Goal: Information Seeking & Learning: Learn about a topic

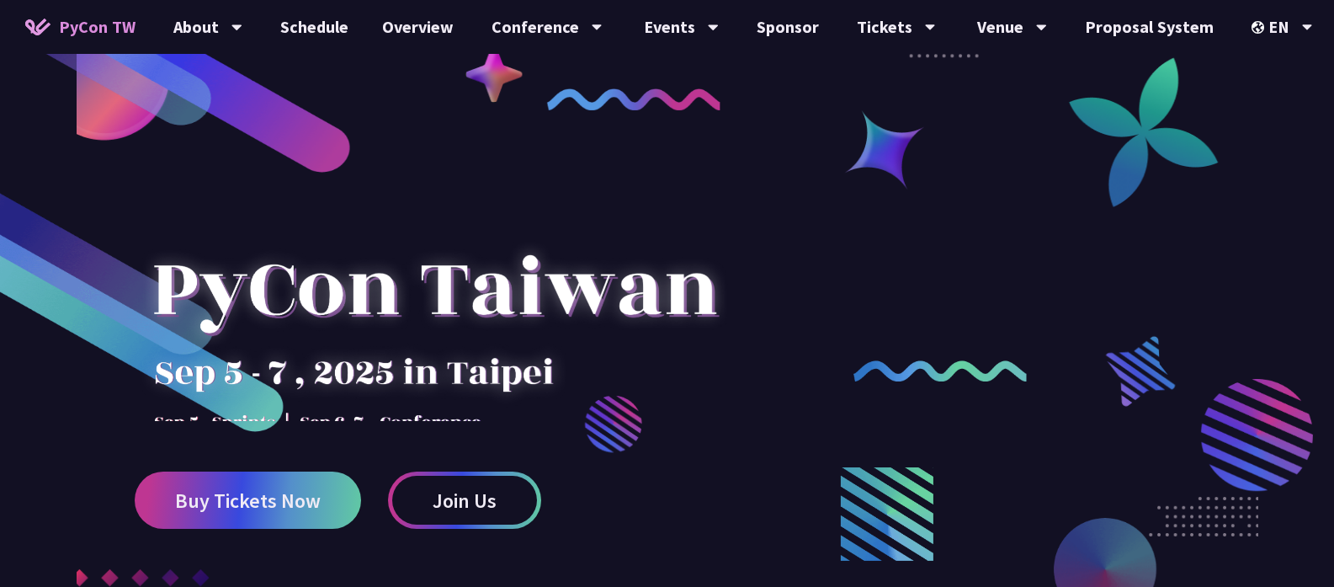
scroll to position [4368, 0]
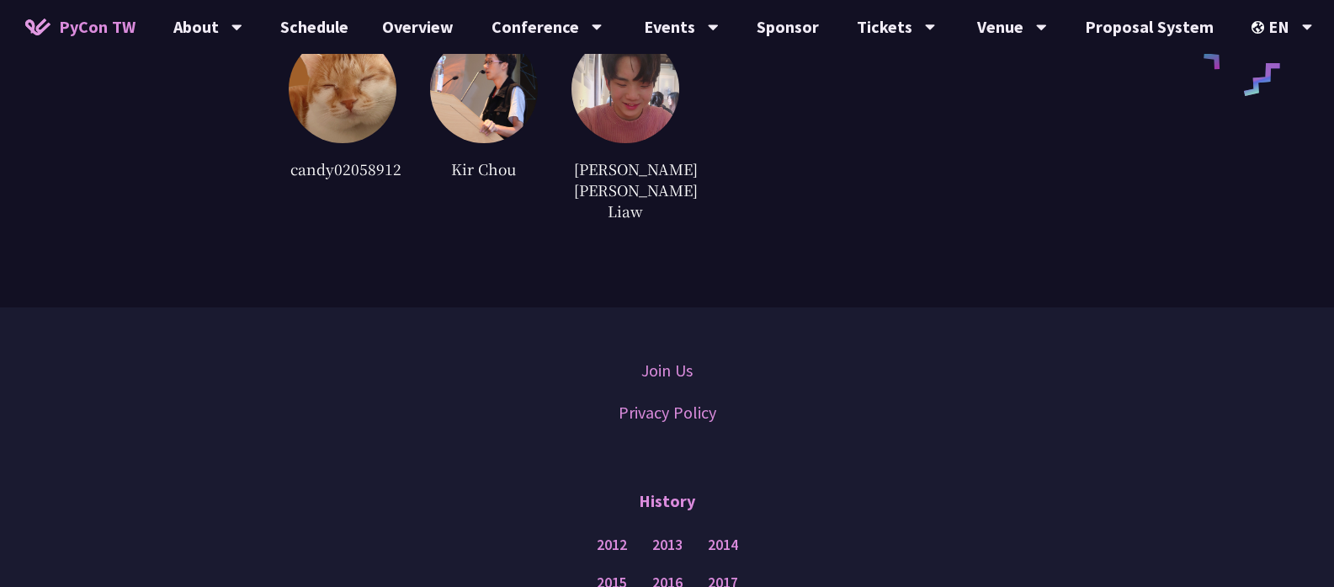
click at [1265, 129] on div "中文" at bounding box center [1281, 126] width 101 height 40
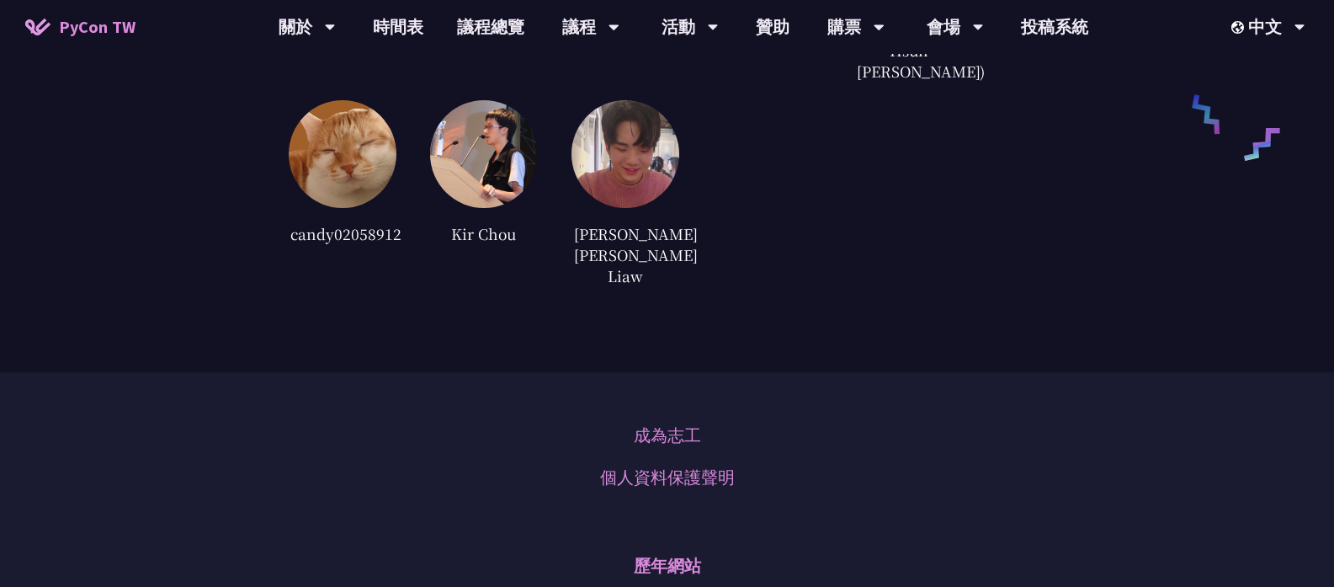
scroll to position [4292, 0]
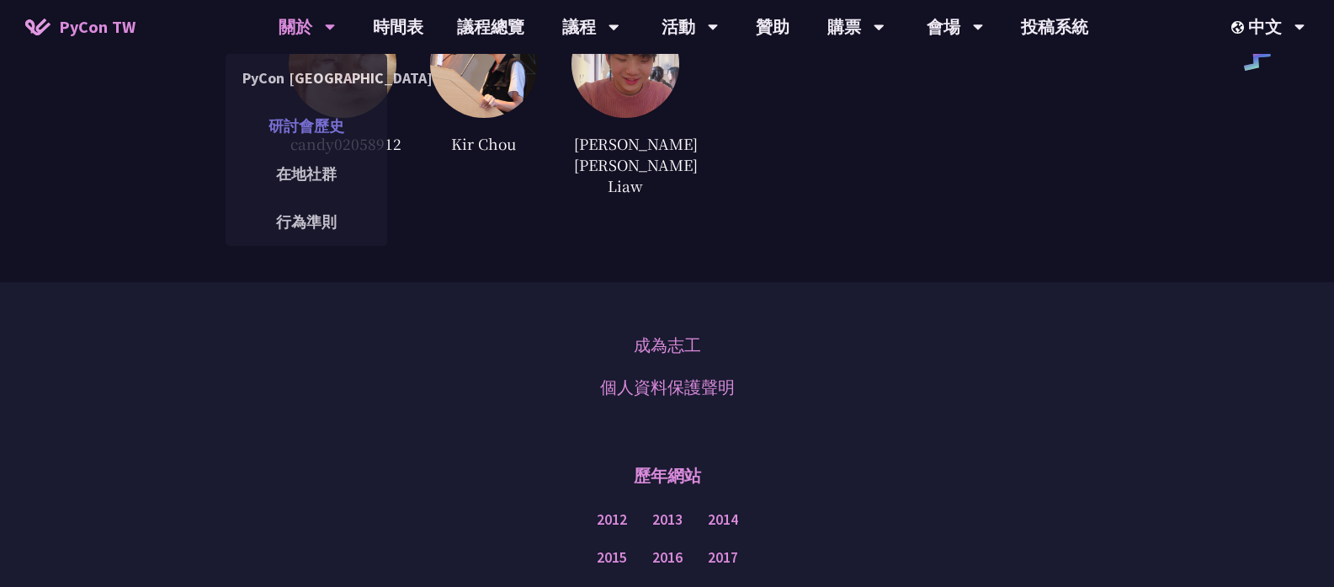
click at [331, 140] on link "研討會歷史" at bounding box center [307, 126] width 162 height 40
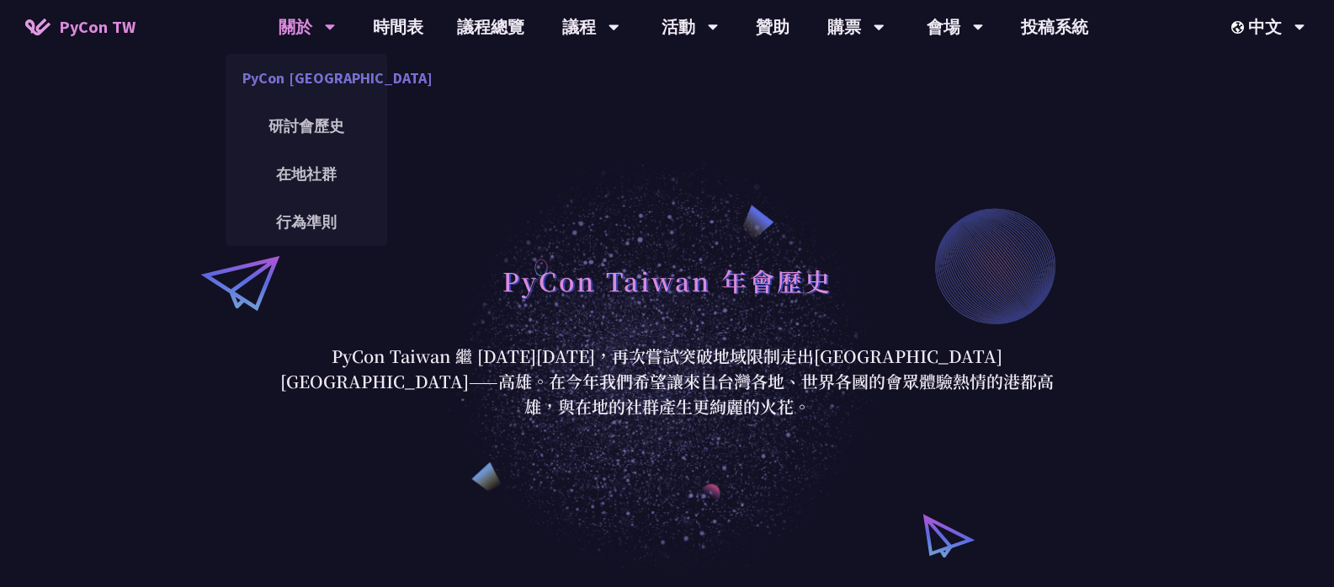
click at [310, 91] on link "PyCon [GEOGRAPHIC_DATA]" at bounding box center [307, 78] width 162 height 40
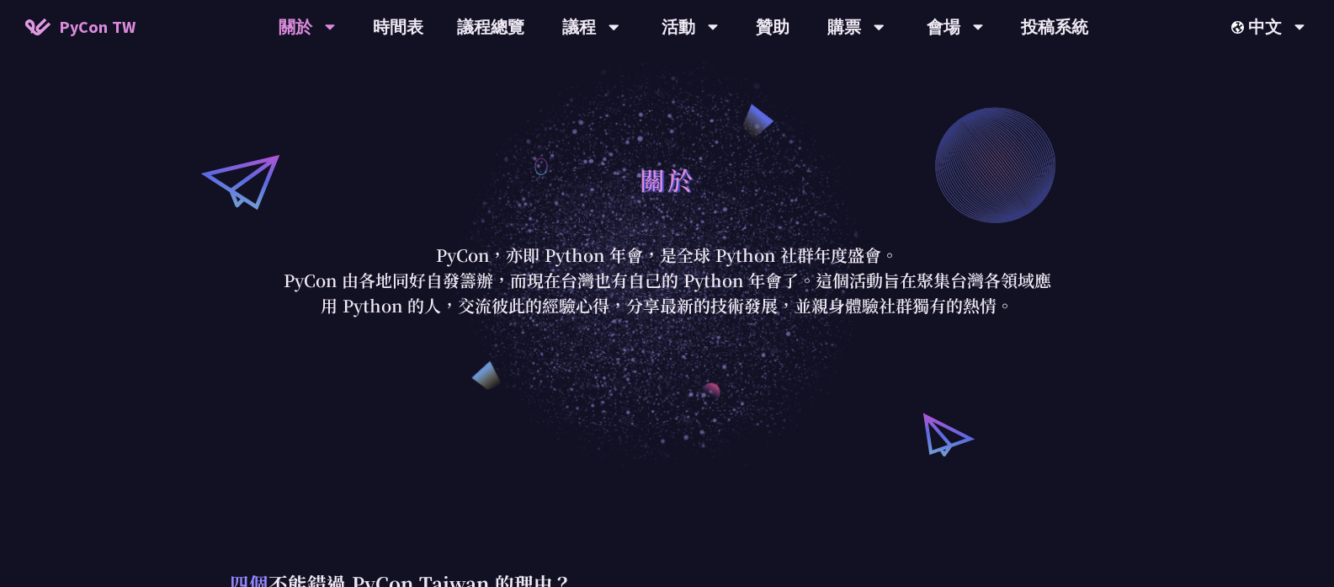
scroll to position [20, 0]
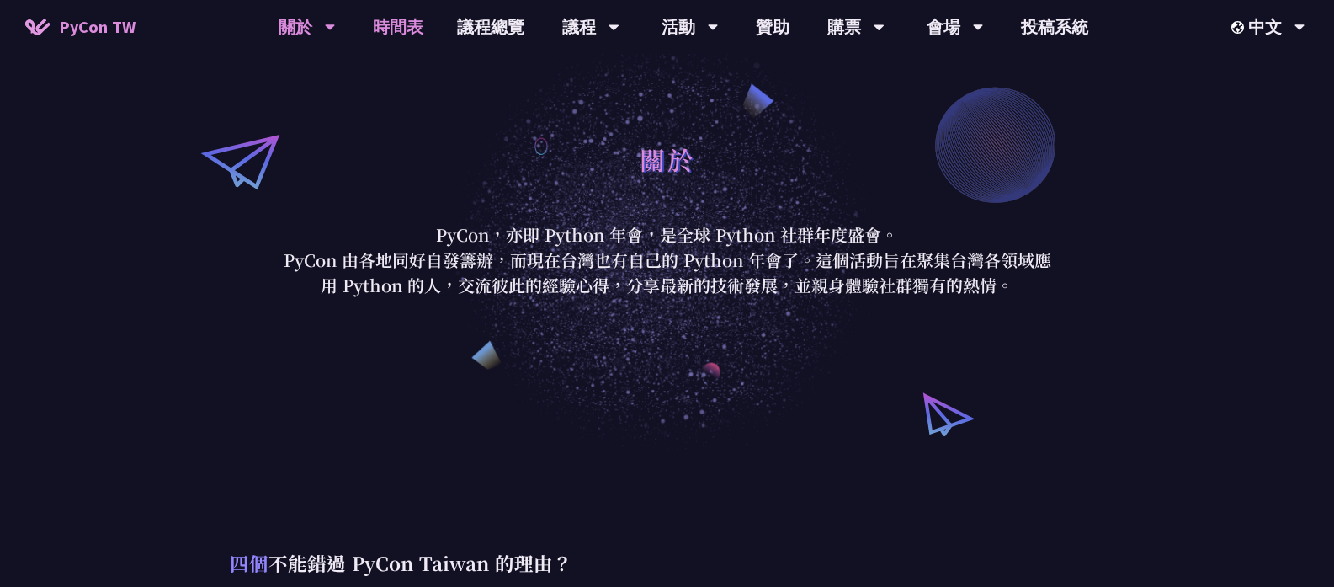
click at [396, 37] on link "時間表" at bounding box center [398, 27] width 84 height 54
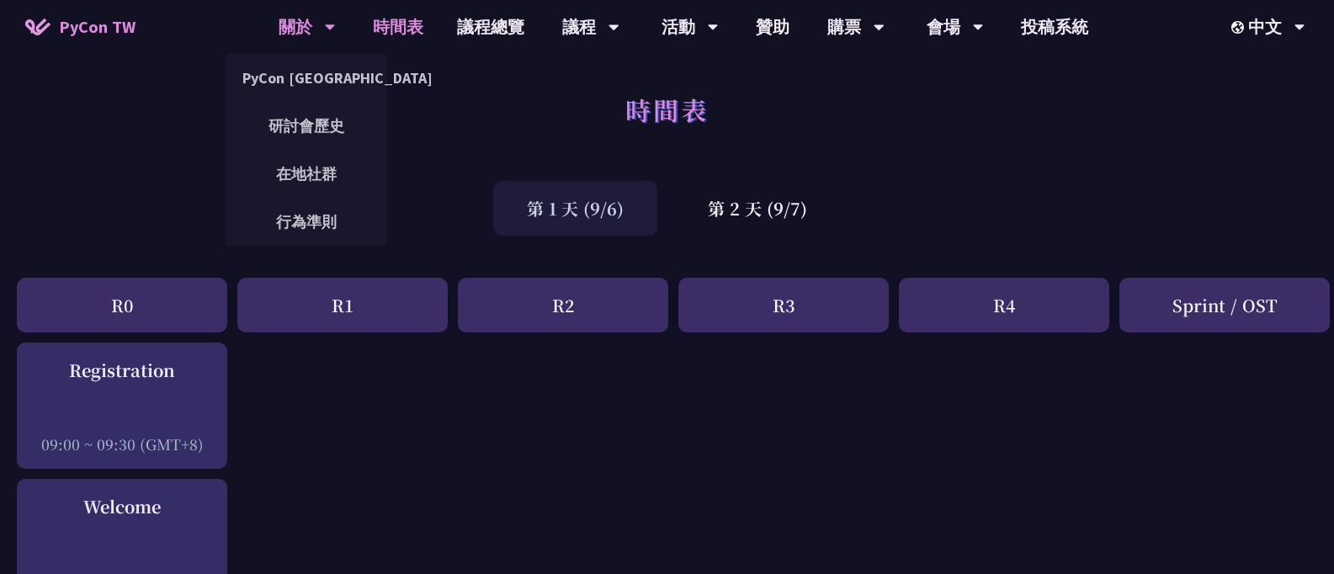
click at [339, 30] on div "關於 PyCon Taiwan 研討會歷史 在地社群 行為準則" at bounding box center [307, 27] width 99 height 54
click at [316, 88] on link "PyCon [GEOGRAPHIC_DATA]" at bounding box center [307, 78] width 162 height 40
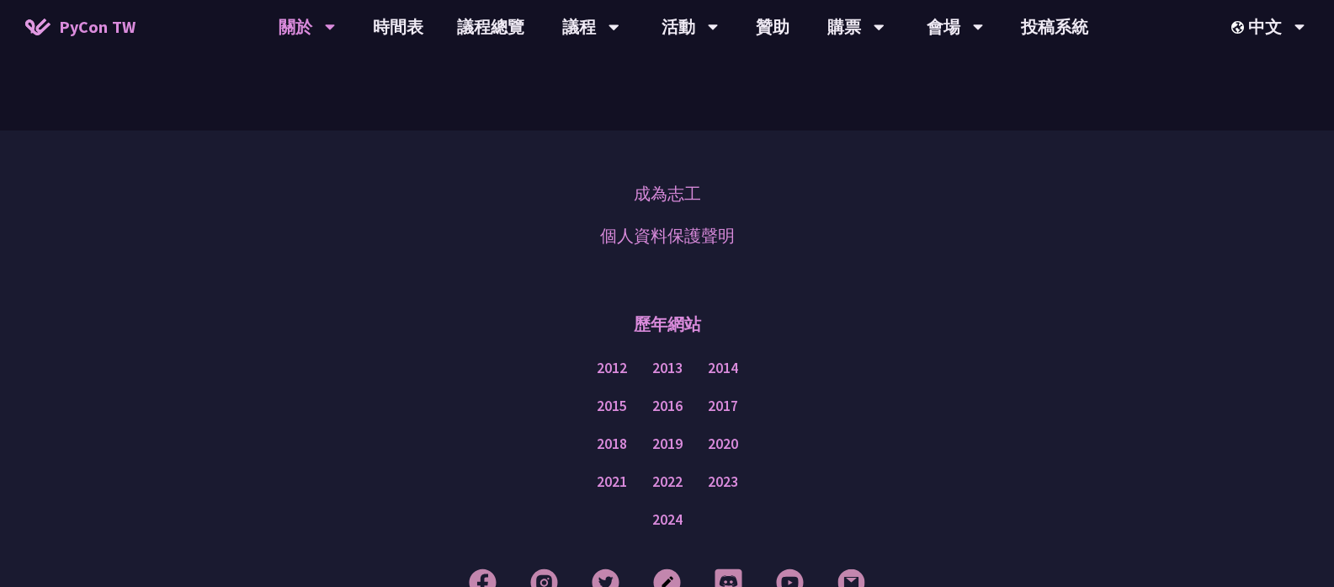
scroll to position [1481, 0]
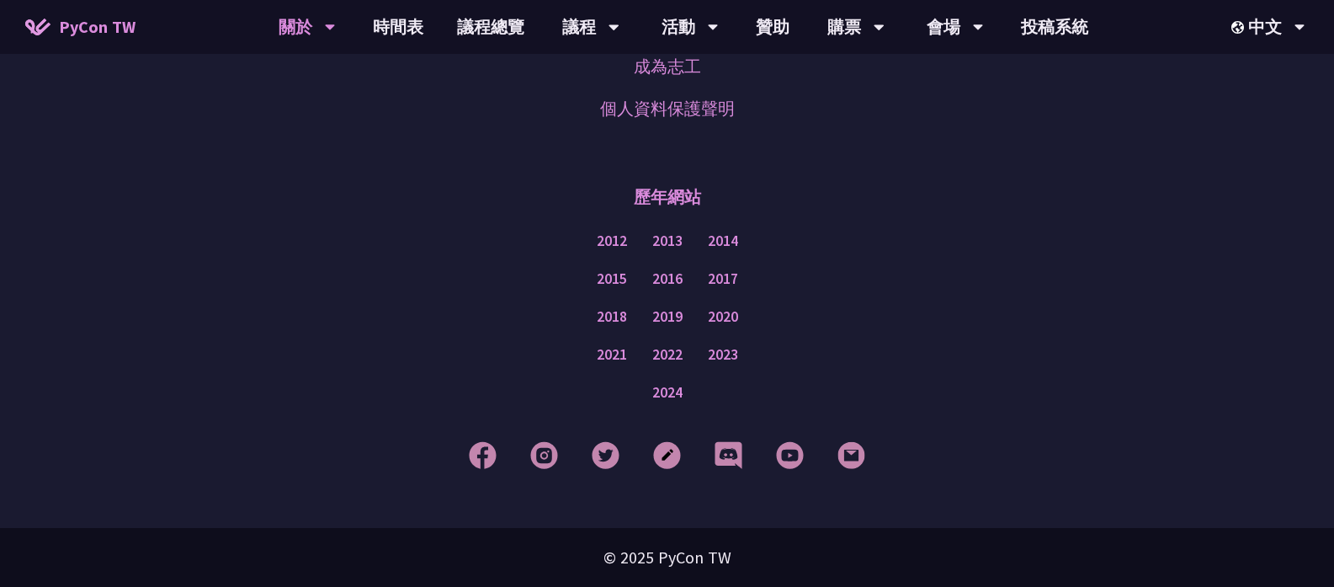
drag, startPoint x: 737, startPoint y: 562, endPoint x: 666, endPoint y: 564, distance: 70.7
click at [667, 564] on div "© 2025 PyCon TW" at bounding box center [667, 557] width 1334 height 59
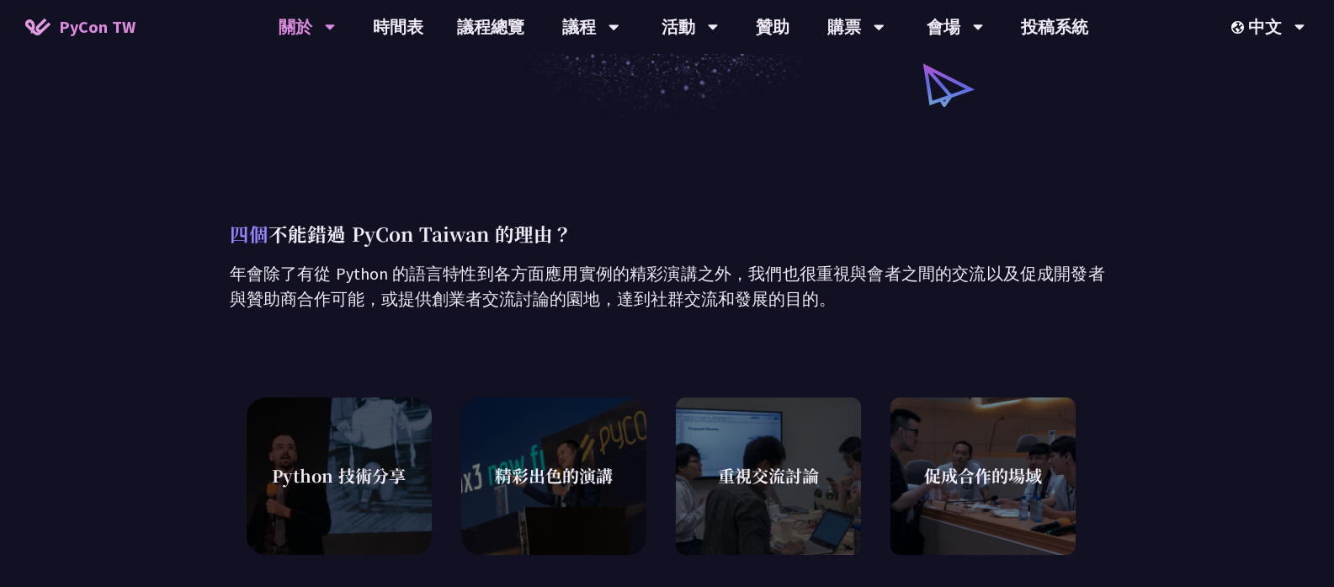
scroll to position [208, 0]
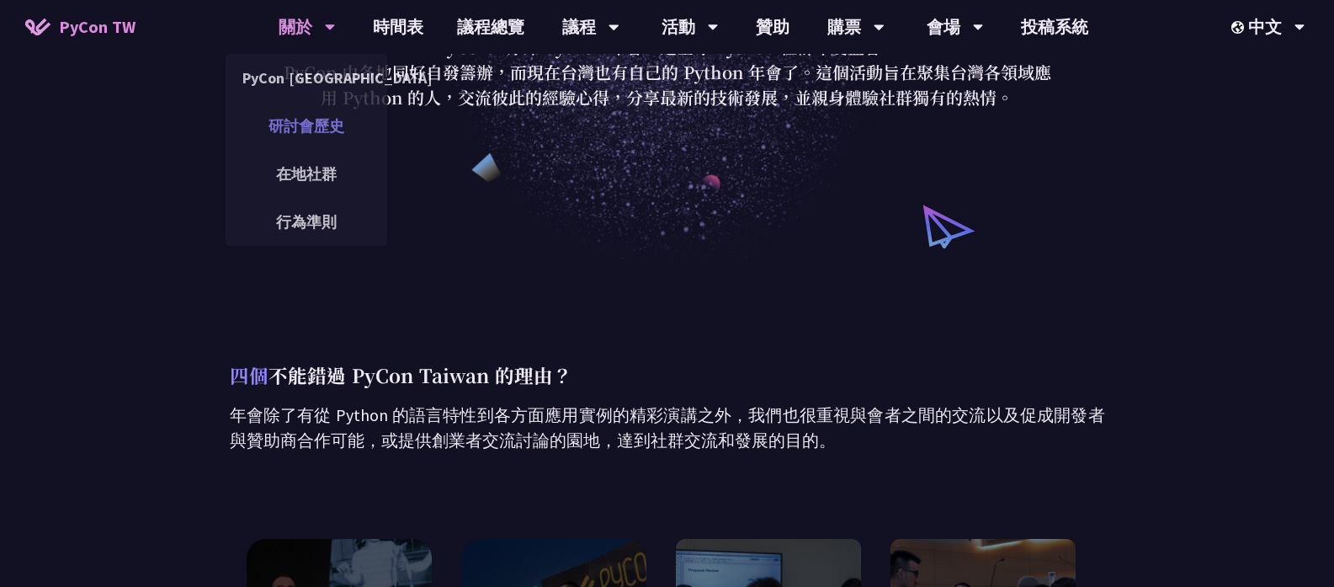
click at [309, 125] on link "研討會歷史" at bounding box center [307, 126] width 162 height 40
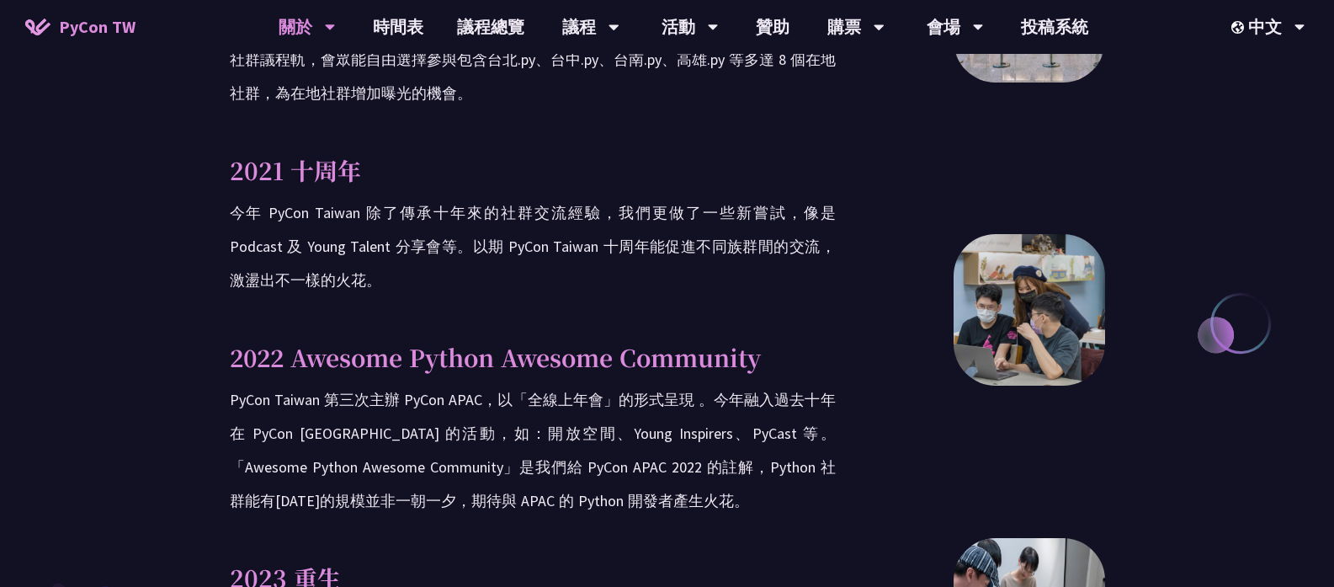
scroll to position [2788, 0]
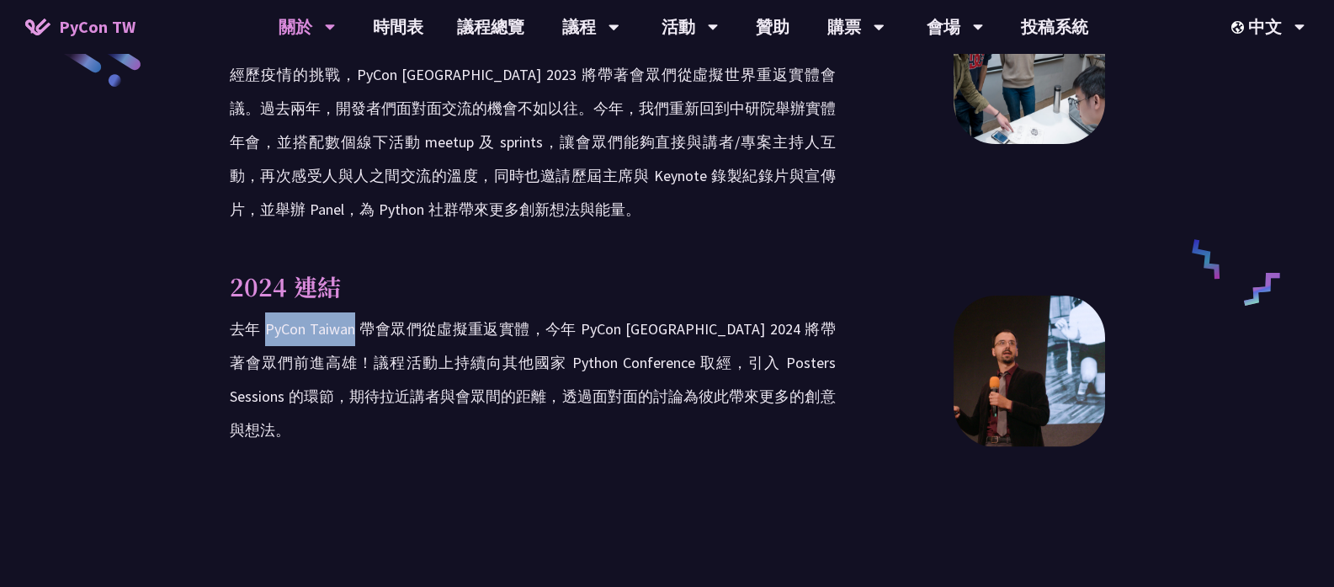
drag, startPoint x: 356, startPoint y: 297, endPoint x: 268, endPoint y: 299, distance: 88.4
click at [268, 312] on p "去年 PyCon Taiwan 帶會眾們從虛擬重返實體，今年 PyCon Taiwan 2024 將帶著會眾們前進高雄！議程活動上持續向其他國家 Python…" at bounding box center [533, 379] width 606 height 135
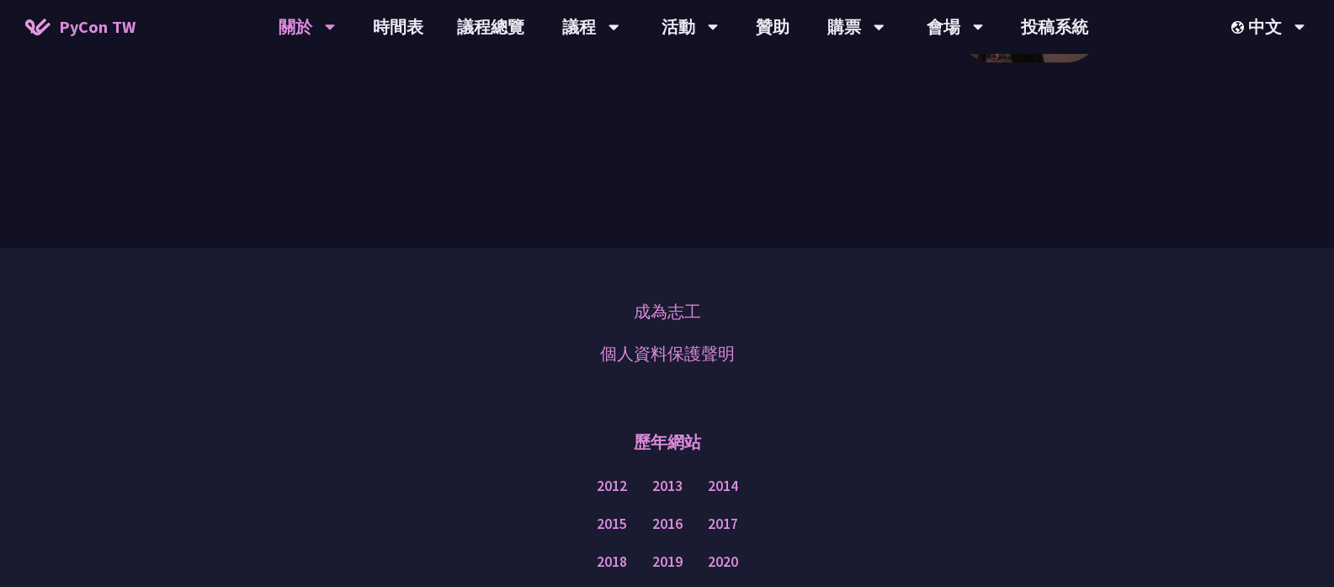
scroll to position [3349, 0]
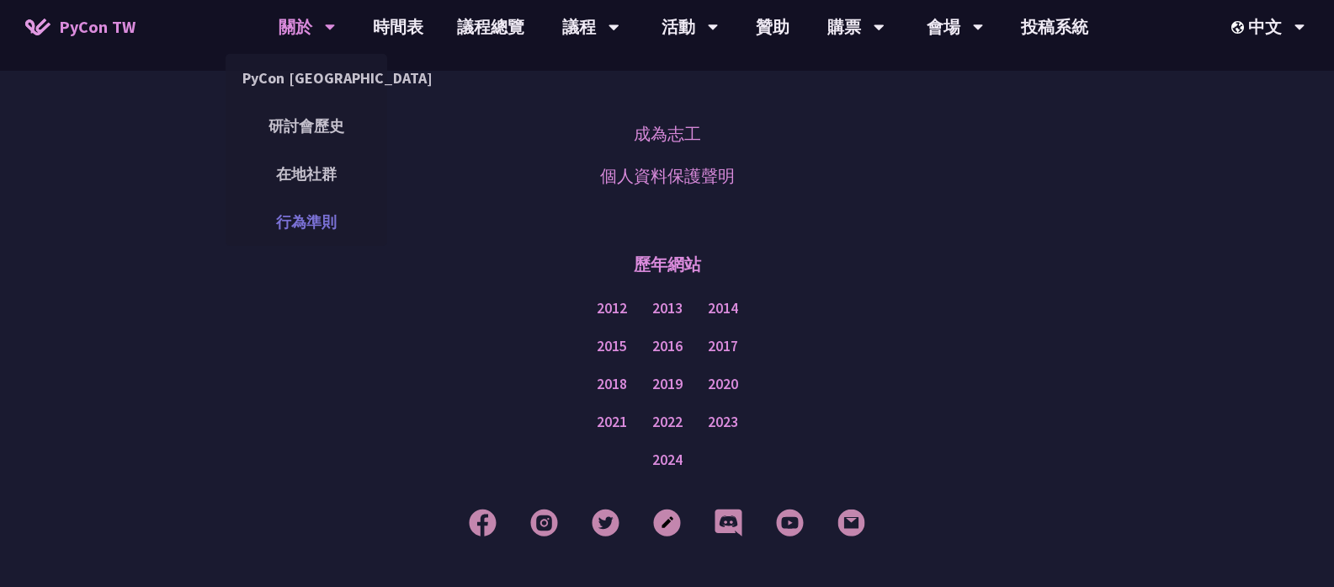
click at [331, 228] on link "行為準則" at bounding box center [307, 222] width 162 height 40
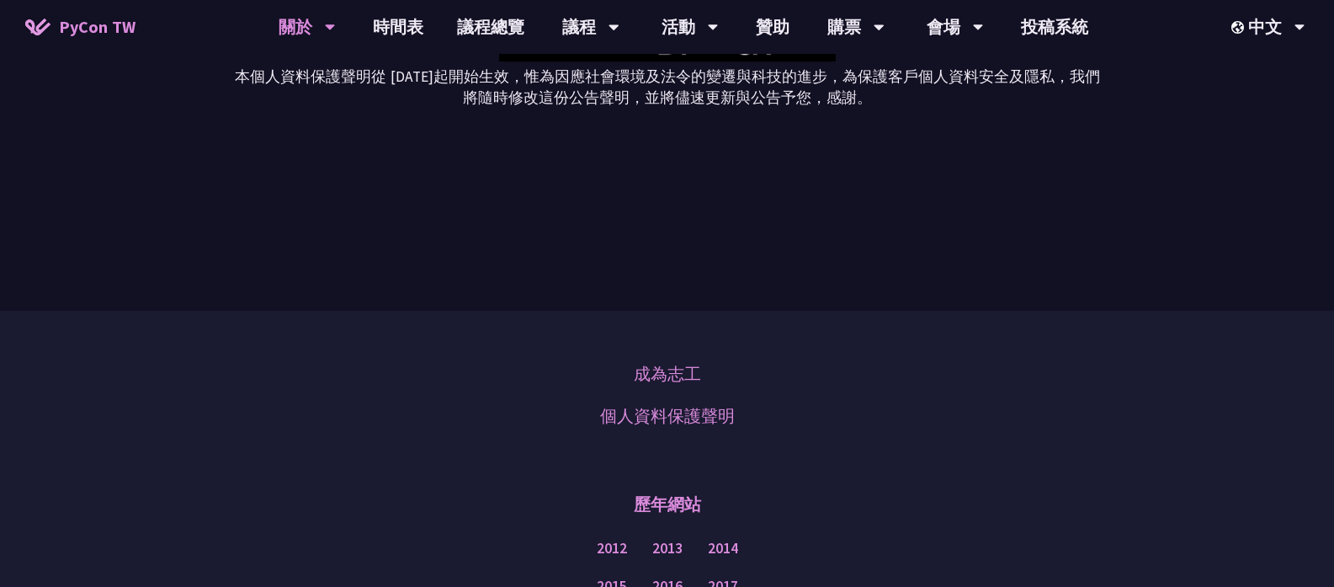
scroll to position [5777, 0]
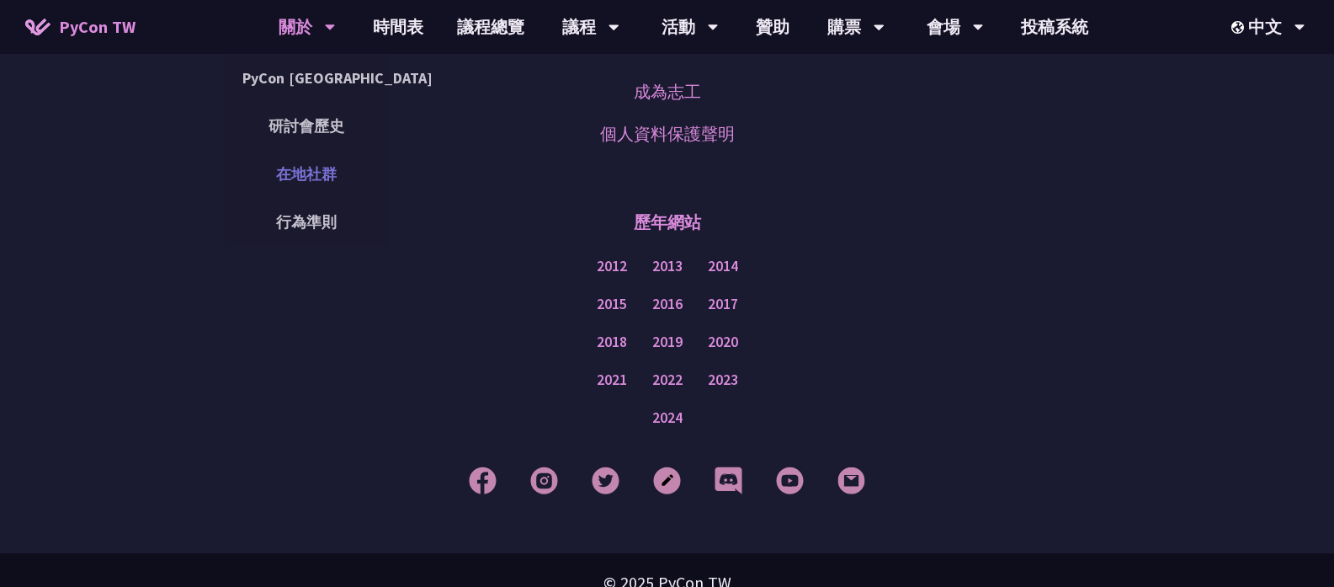
click at [311, 162] on link "在地社群" at bounding box center [307, 174] width 162 height 40
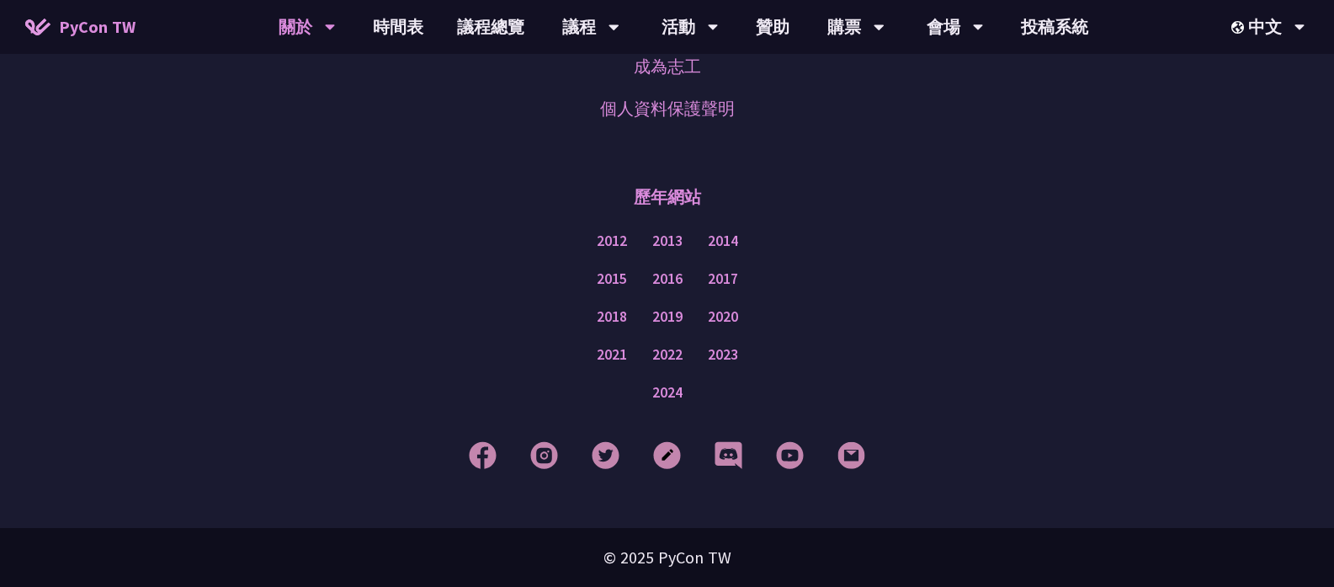
scroll to position [1046, 0]
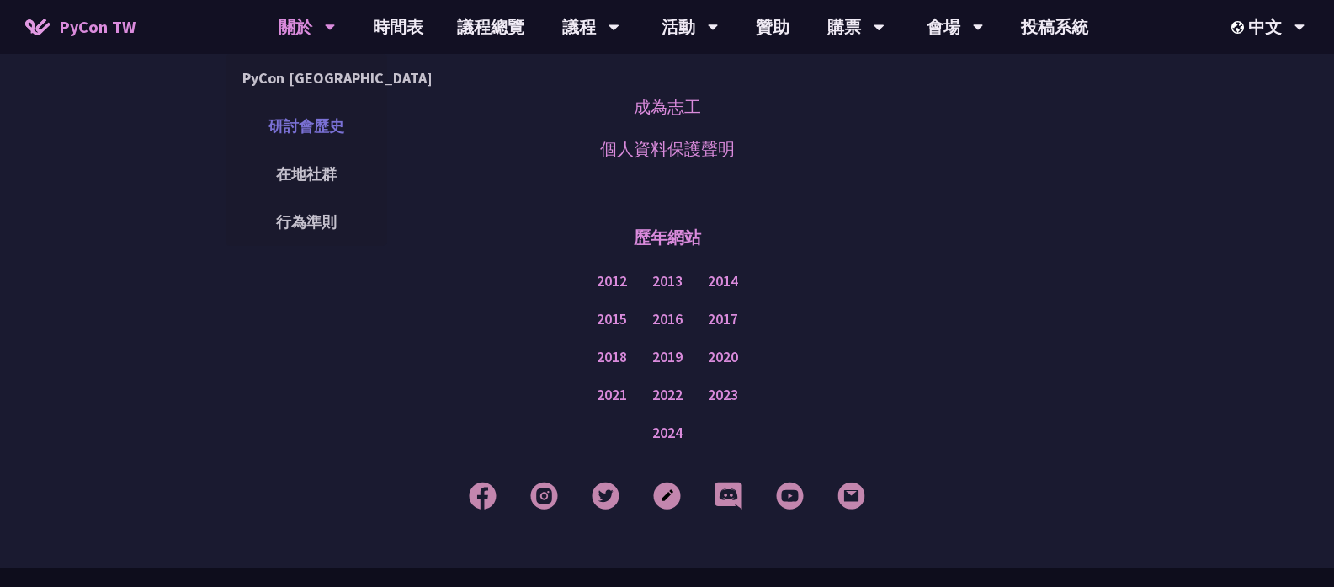
click at [311, 136] on link "研討會歷史" at bounding box center [307, 126] width 162 height 40
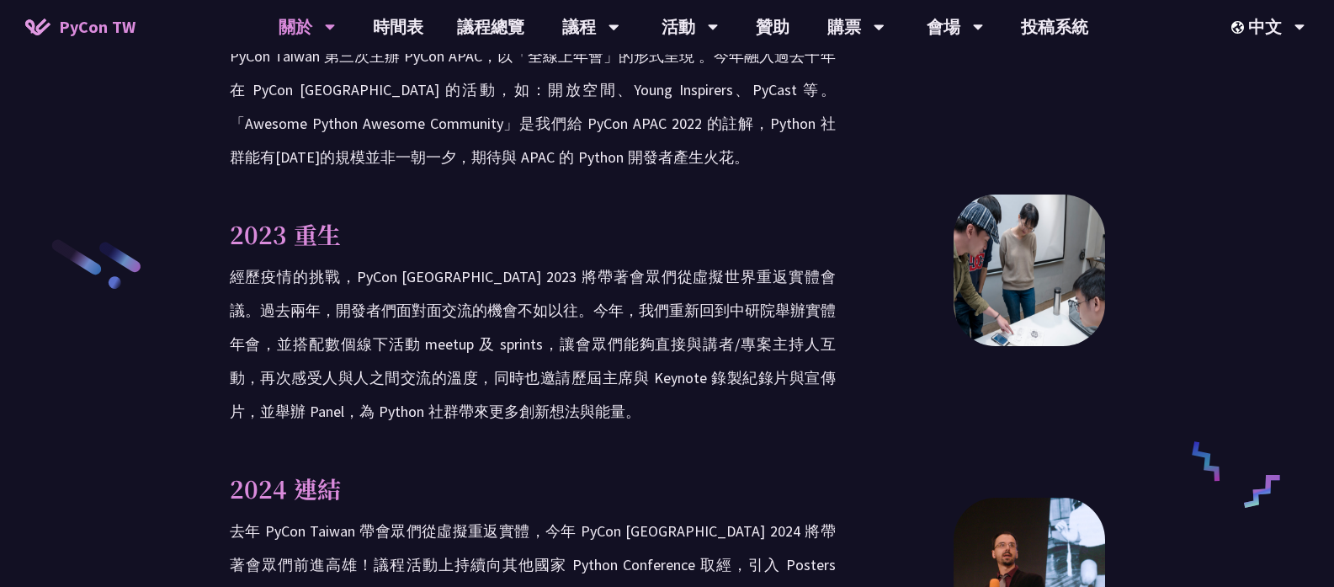
scroll to position [2889, 0]
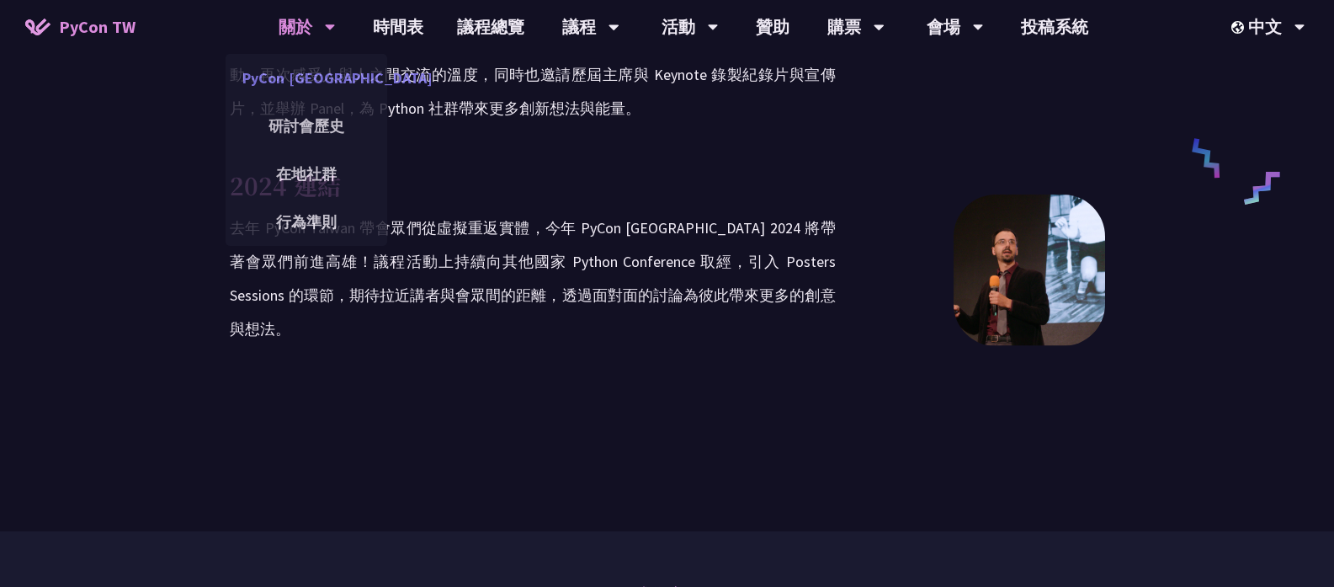
click at [323, 89] on link "PyCon [GEOGRAPHIC_DATA]" at bounding box center [307, 78] width 162 height 40
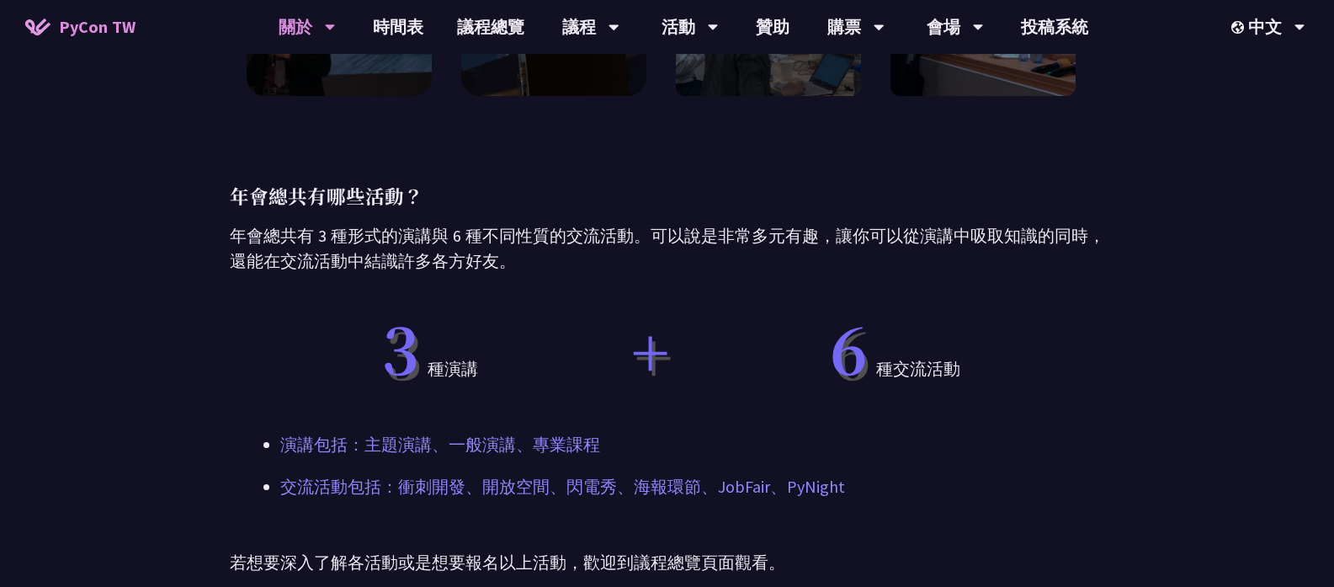
scroll to position [424, 0]
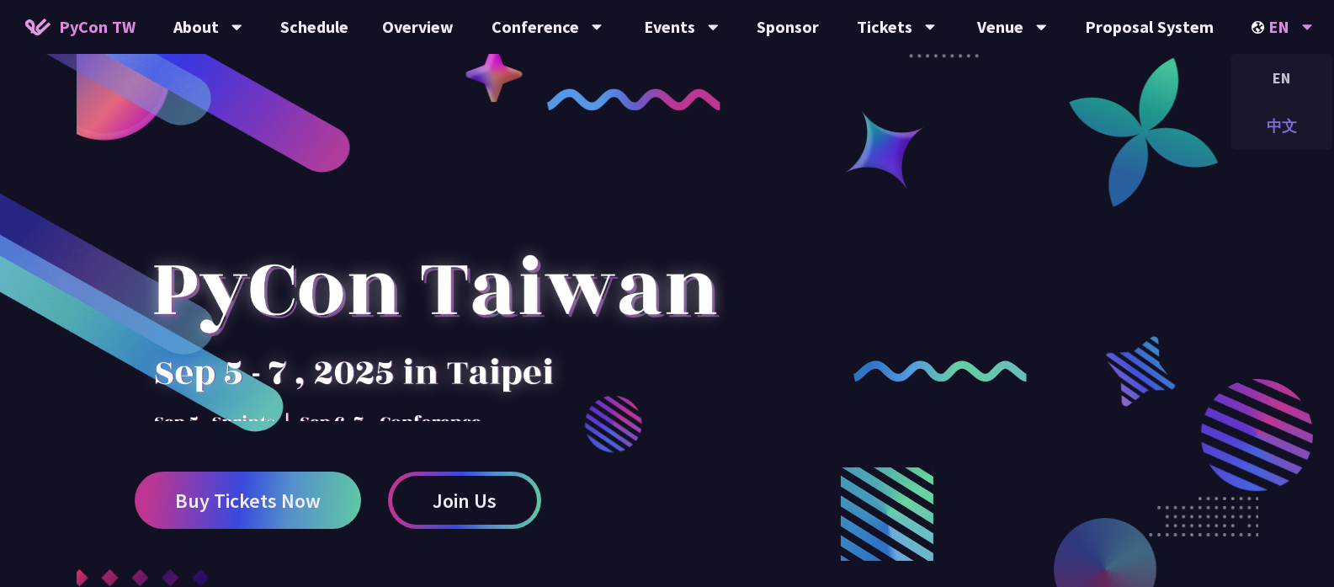
click at [1279, 125] on div "中文" at bounding box center [1281, 126] width 101 height 40
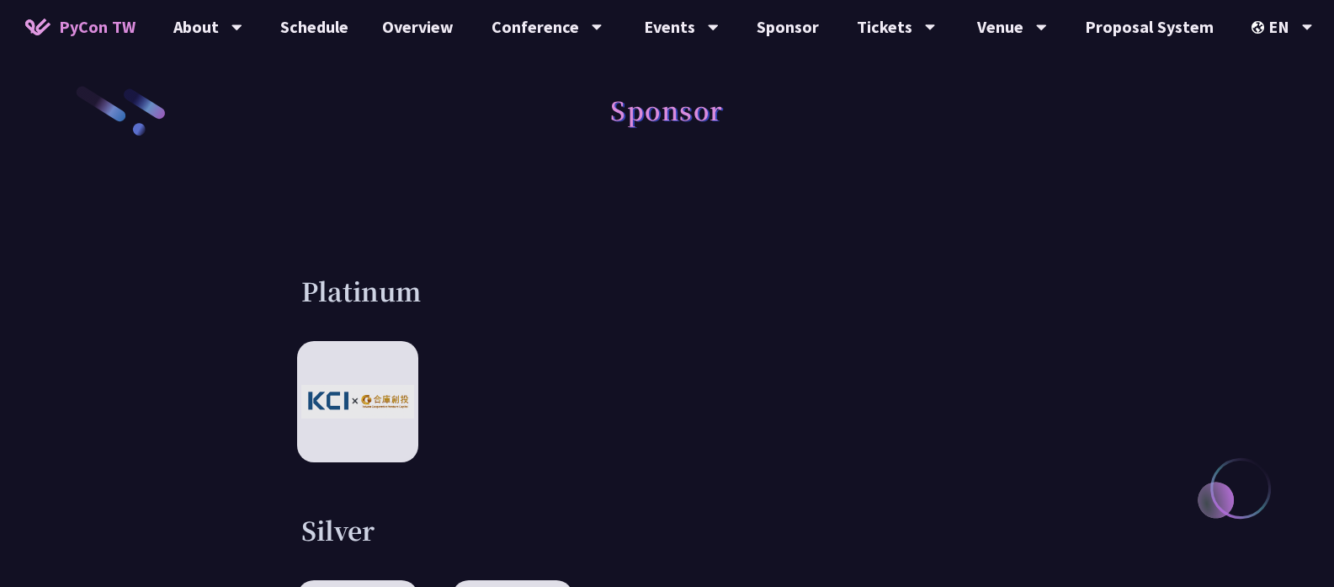
scroll to position [545, 0]
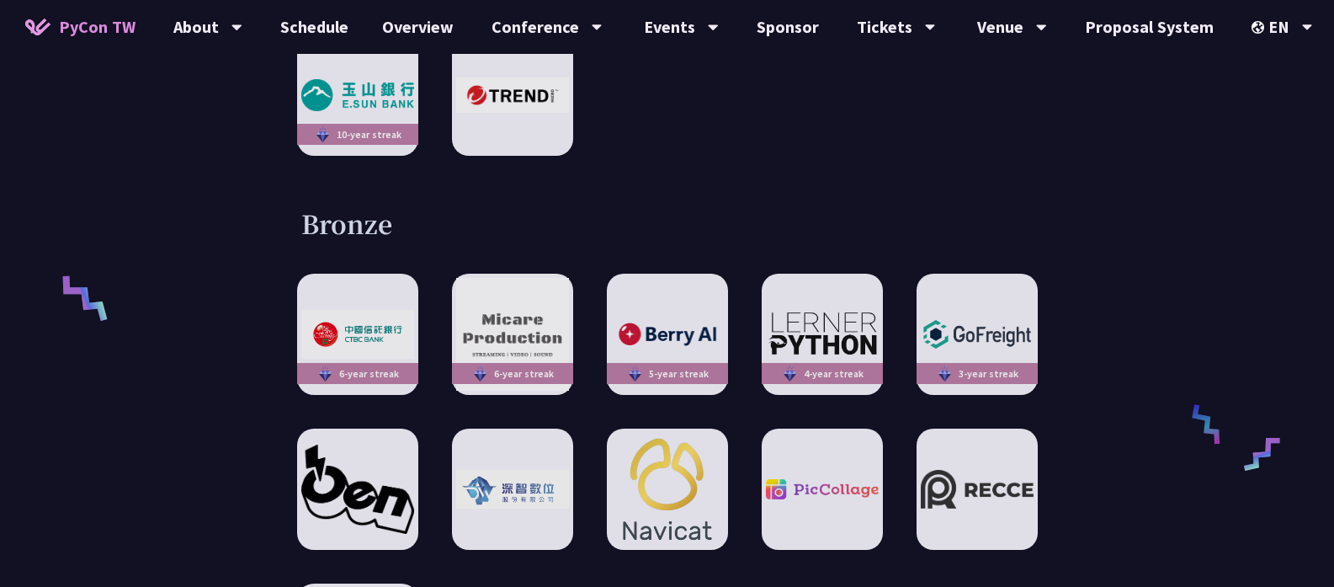
click at [47, 32] on img at bounding box center [37, 27] width 25 height 17
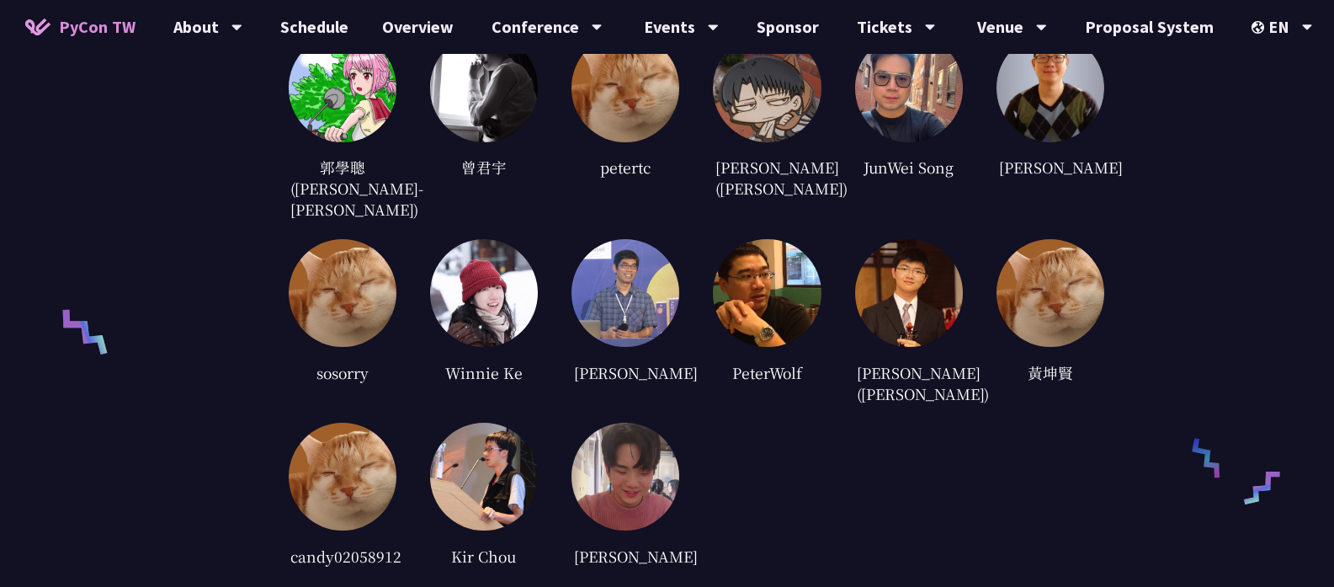
scroll to position [4368, 0]
